Goal: Task Accomplishment & Management: Use online tool/utility

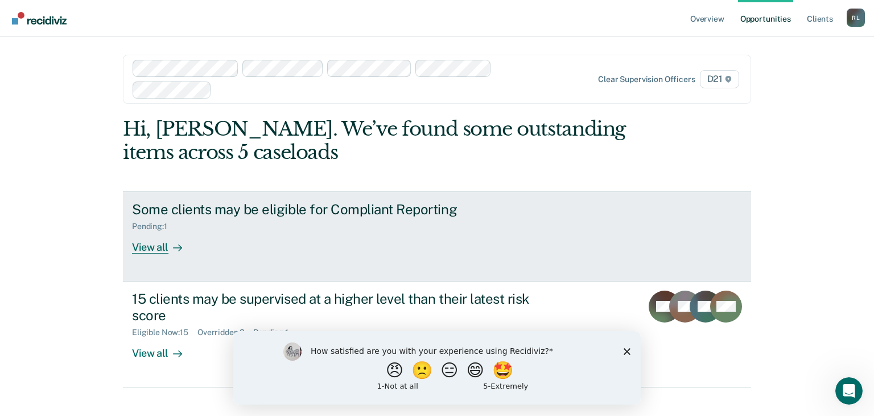
click at [162, 249] on div "View all" at bounding box center [164, 242] width 64 height 22
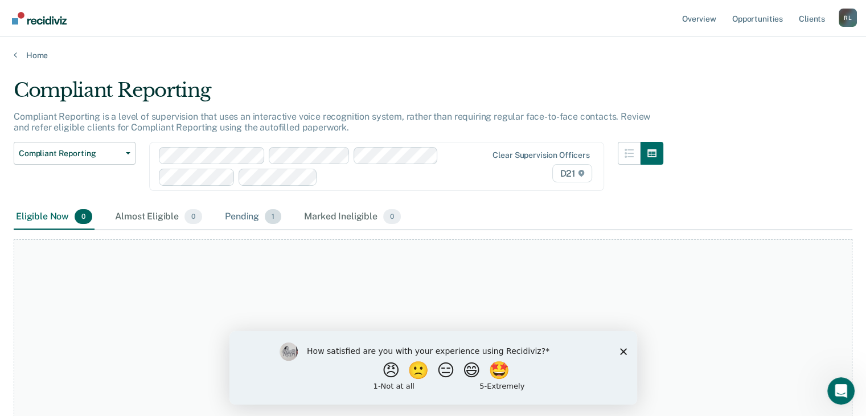
click at [232, 215] on div "Pending 1" at bounding box center [253, 216] width 61 height 25
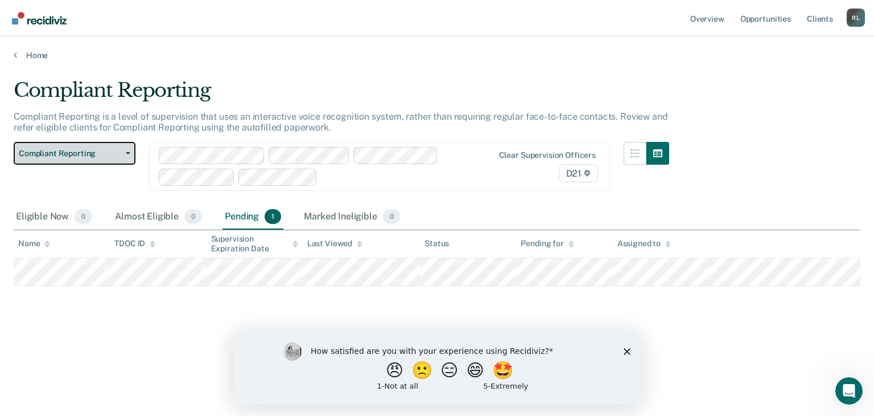
click at [116, 154] on span "Compliant Reporting" at bounding box center [70, 154] width 102 height 10
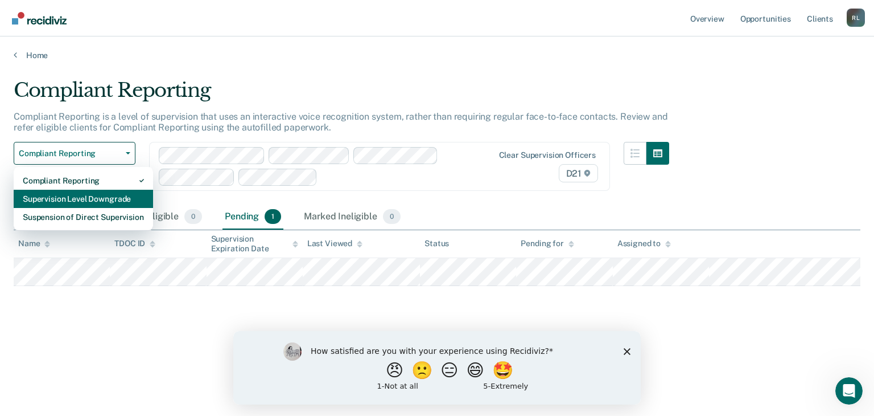
click at [99, 195] on div "Supervision Level Downgrade" at bounding box center [83, 199] width 121 height 18
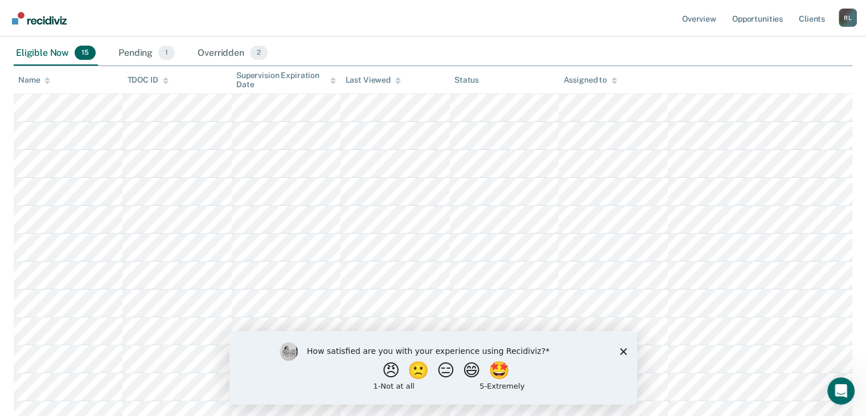
scroll to position [224, 0]
